Goal: Check status: Check status

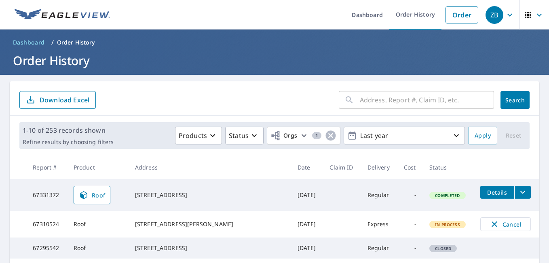
click at [184, 196] on div "[STREET_ADDRESS]" at bounding box center [210, 195] width 150 height 8
click at [49, 199] on td "67331372" at bounding box center [46, 195] width 40 height 32
click at [485, 193] on span "Details" at bounding box center [497, 192] width 24 height 8
